Goal: Information Seeking & Learning: Learn about a topic

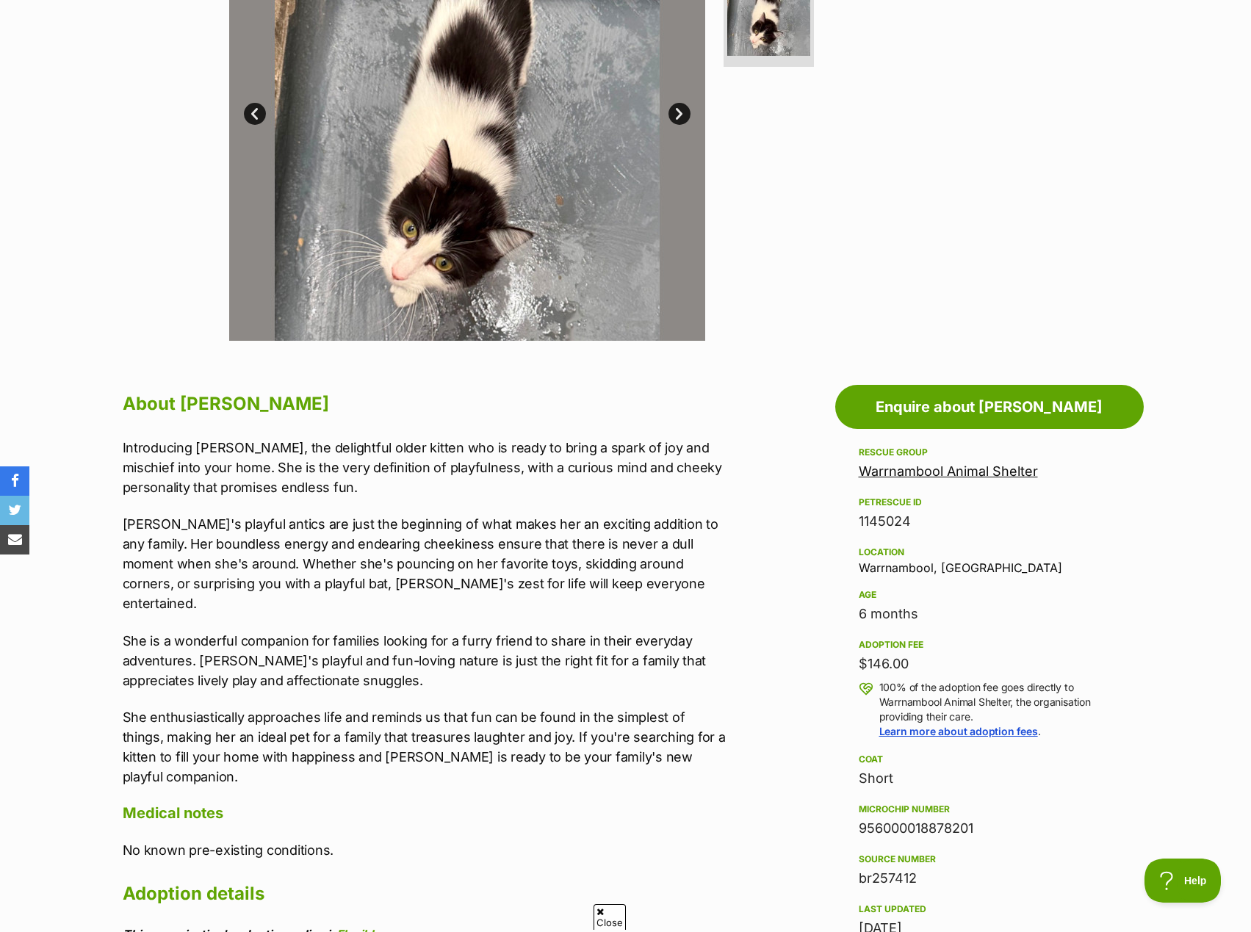
click at [610, 459] on p "Introducing [PERSON_NAME], the delightful older kitten who is ready to bring a …" at bounding box center [426, 467] width 607 height 59
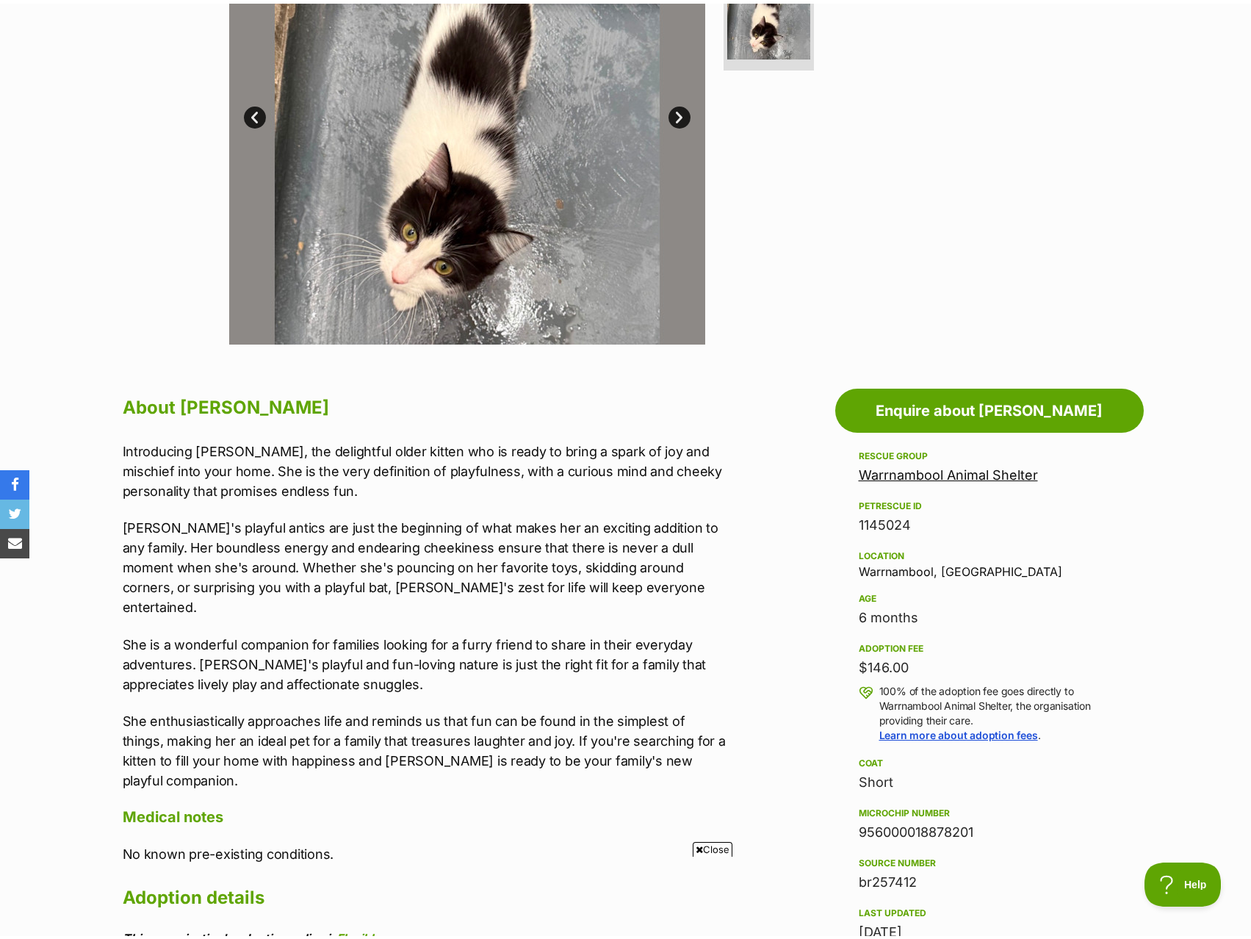
scroll to position [294, 0]
